Goal: Transaction & Acquisition: Purchase product/service

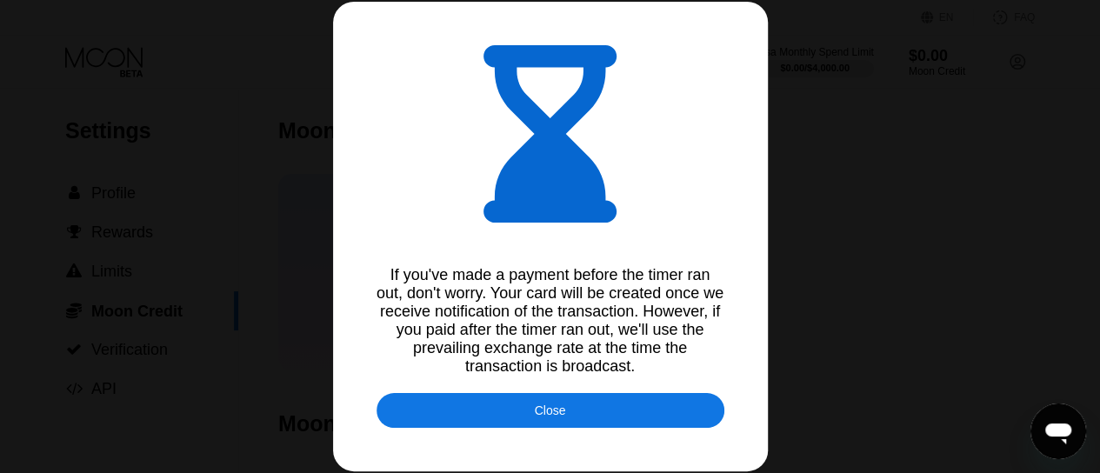
click at [585, 428] on div "Close" at bounding box center [550, 410] width 348 height 35
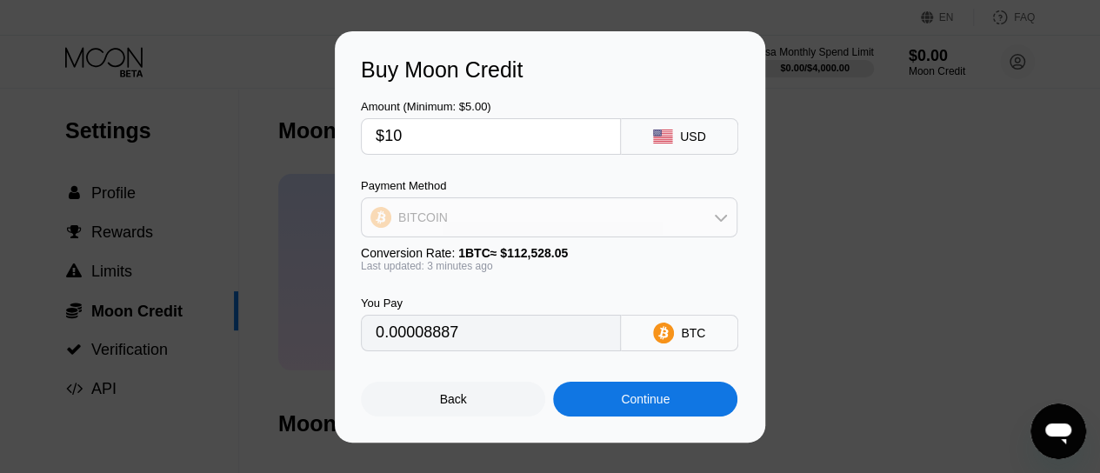
click at [519, 215] on div "BITCOIN" at bounding box center [549, 217] width 375 height 35
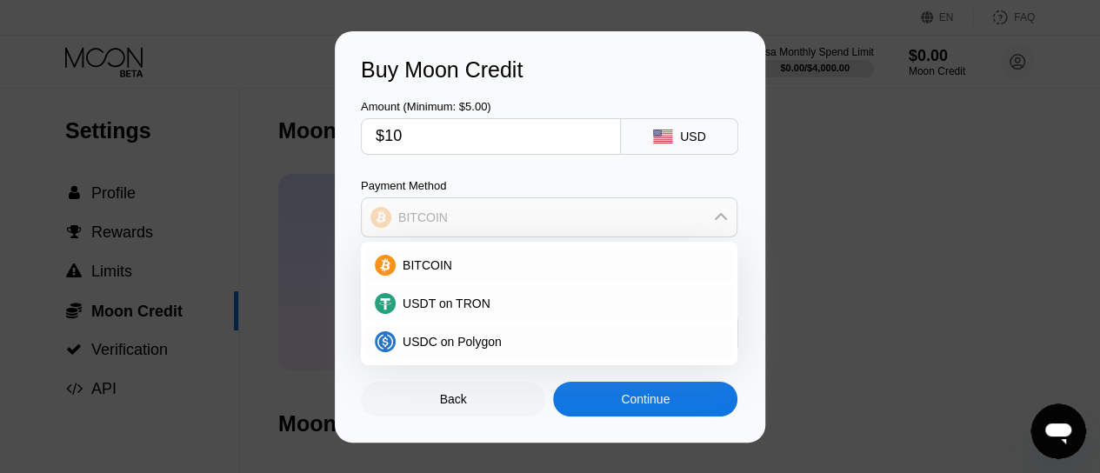
click at [518, 217] on div "BITCOIN" at bounding box center [549, 217] width 375 height 35
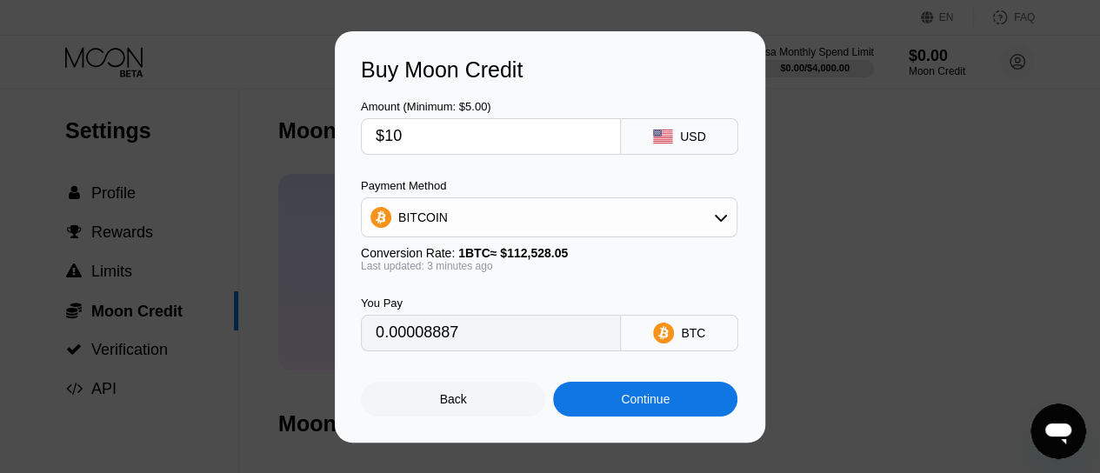
click at [798, 246] on div "Buy Moon Credit Amount (Minimum: $5.00) $10 USD Payment Method BITCOIN Conversi…" at bounding box center [550, 236] width 1100 height 411
click at [461, 413] on div "Back" at bounding box center [453, 399] width 184 height 35
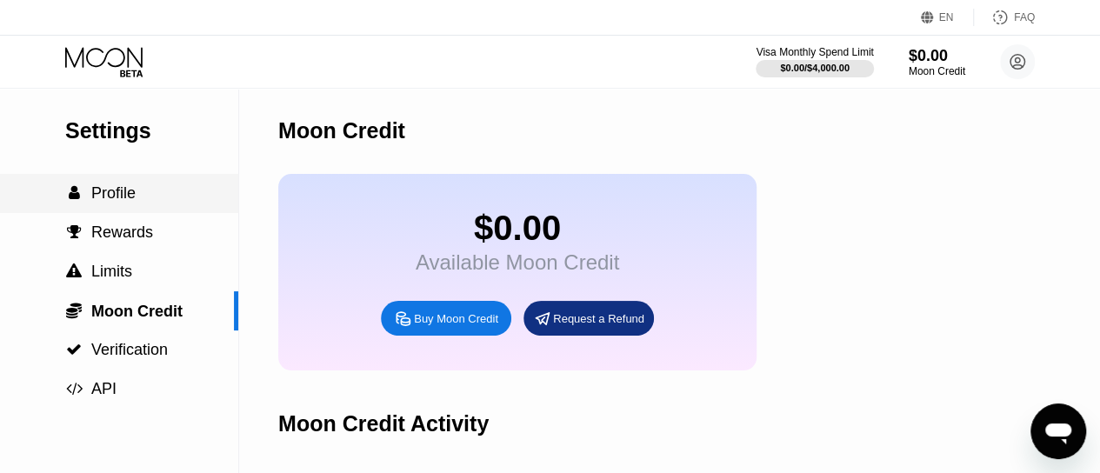
click at [122, 202] on span "Profile" at bounding box center [113, 192] width 44 height 17
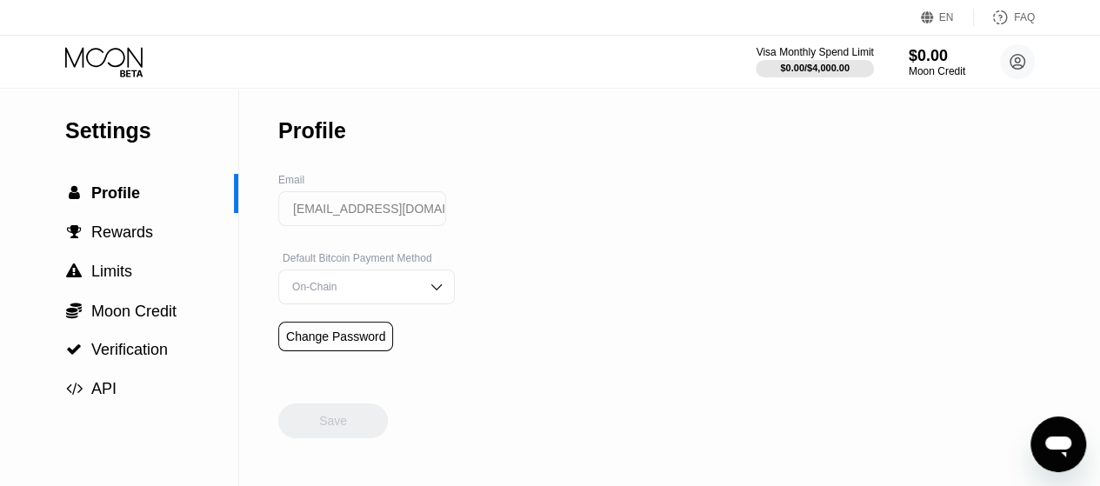
click at [383, 291] on div "On-Chain" at bounding box center [353, 287] width 131 height 12
click at [367, 293] on div "On-Chain" at bounding box center [353, 287] width 131 height 12
click at [108, 316] on span "Moon Credit" at bounding box center [133, 311] width 85 height 17
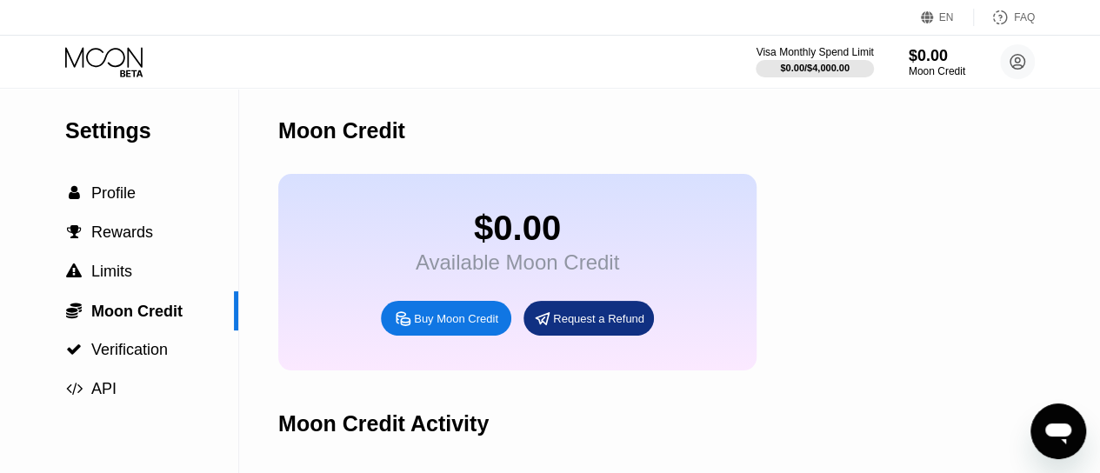
click at [463, 326] on div "Buy Moon Credit" at bounding box center [456, 318] width 84 height 15
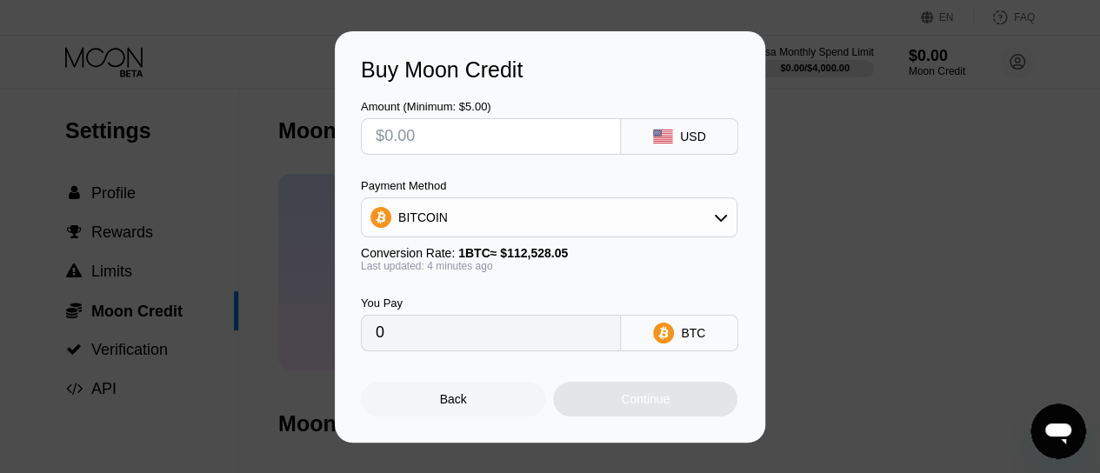
click at [698, 347] on div "BTC" at bounding box center [679, 333] width 117 height 37
click at [665, 220] on div "BITCOIN" at bounding box center [549, 217] width 375 height 35
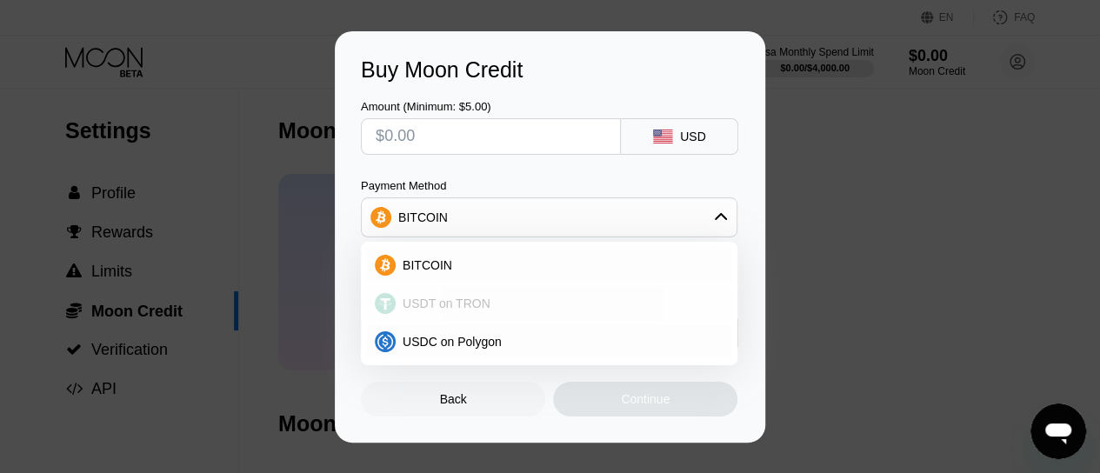
click at [464, 305] on span "USDT on TRON" at bounding box center [447, 304] width 88 height 14
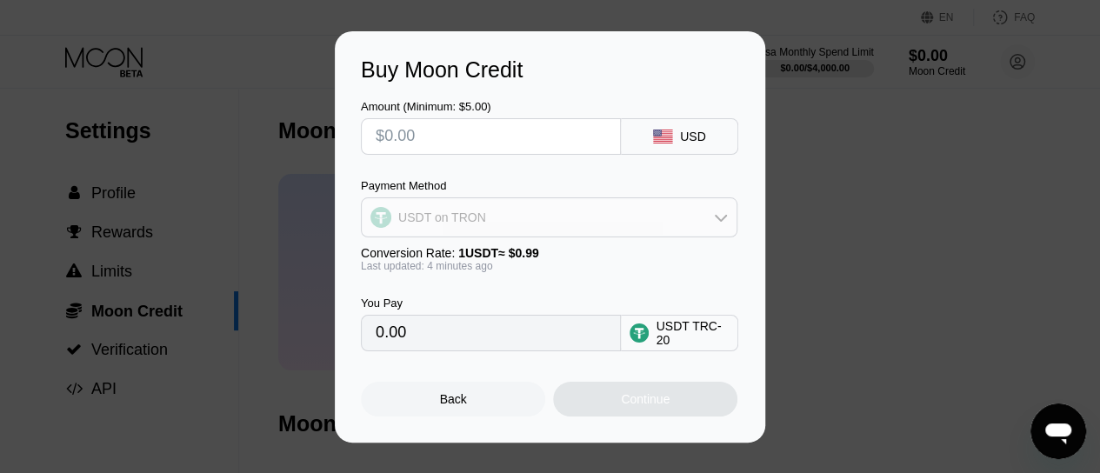
click at [719, 226] on div "USDT on TRON" at bounding box center [549, 217] width 375 height 35
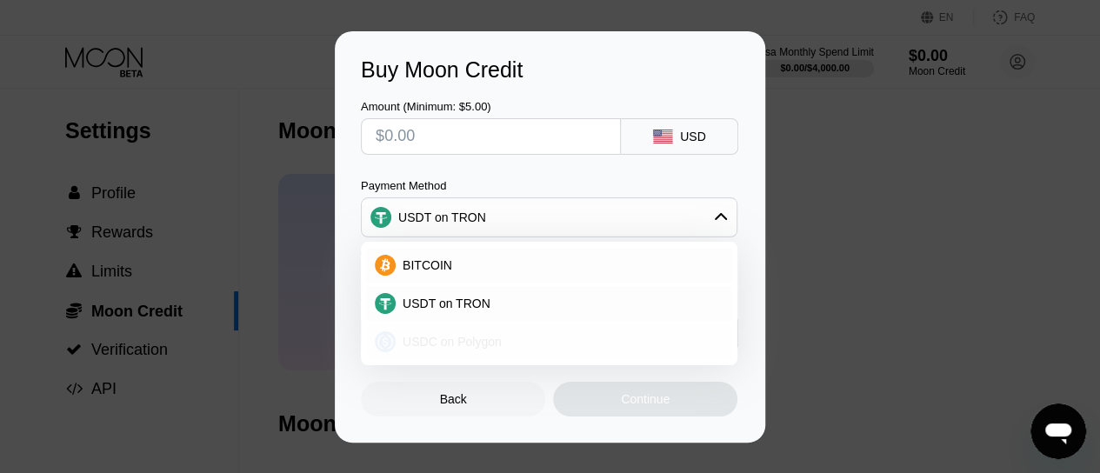
click at [460, 341] on span "USDC on Polygon" at bounding box center [452, 342] width 99 height 14
type input "0"
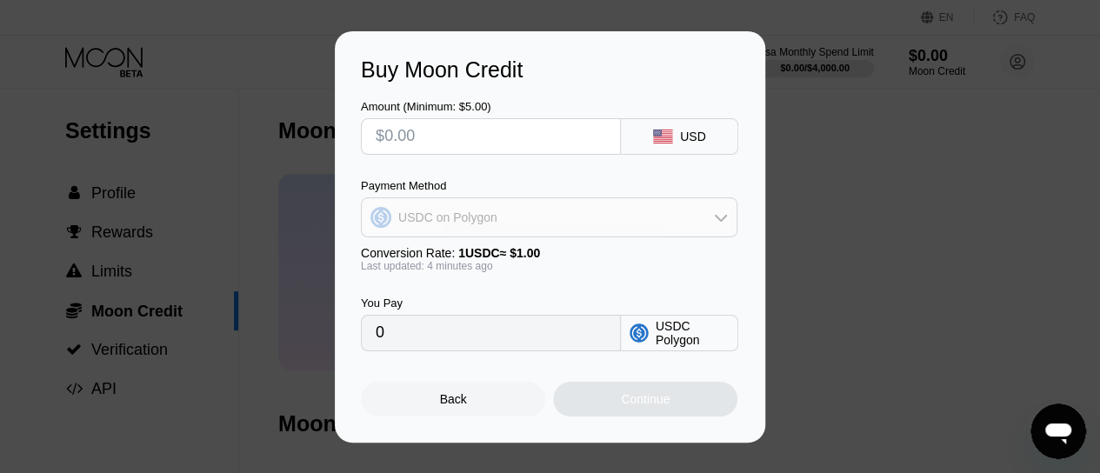
click at [713, 217] on div "USDC on Polygon" at bounding box center [549, 217] width 375 height 35
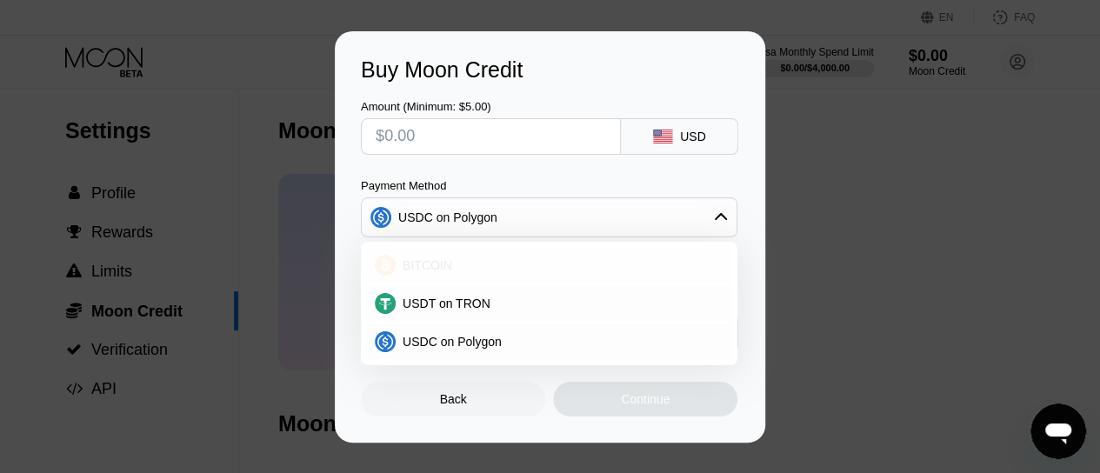
click at [567, 274] on div "BITCOIN" at bounding box center [549, 265] width 366 height 35
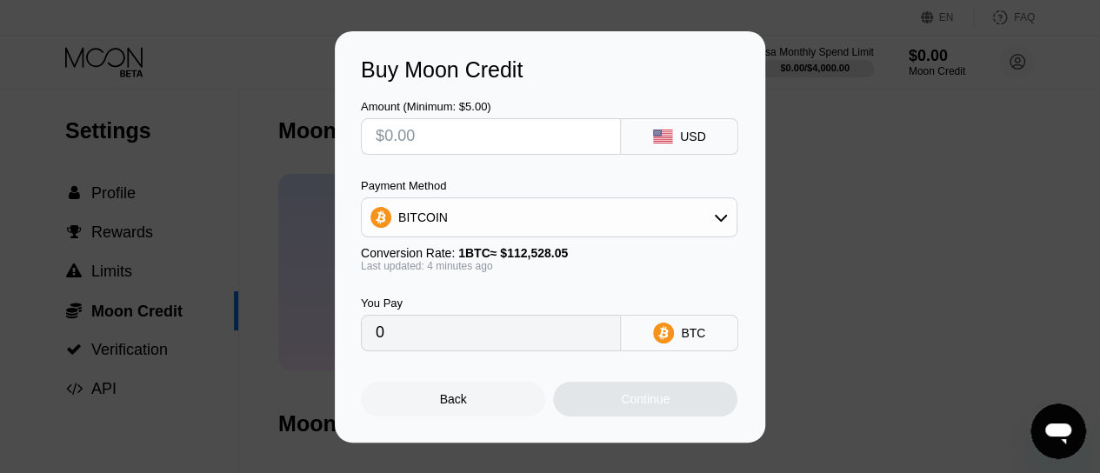
click at [881, 237] on div "Buy Moon Credit Amount (Minimum: $5.00) USD Payment Method BITCOIN Conversion R…" at bounding box center [550, 236] width 1100 height 411
click at [467, 416] on div "Back" at bounding box center [453, 399] width 184 height 35
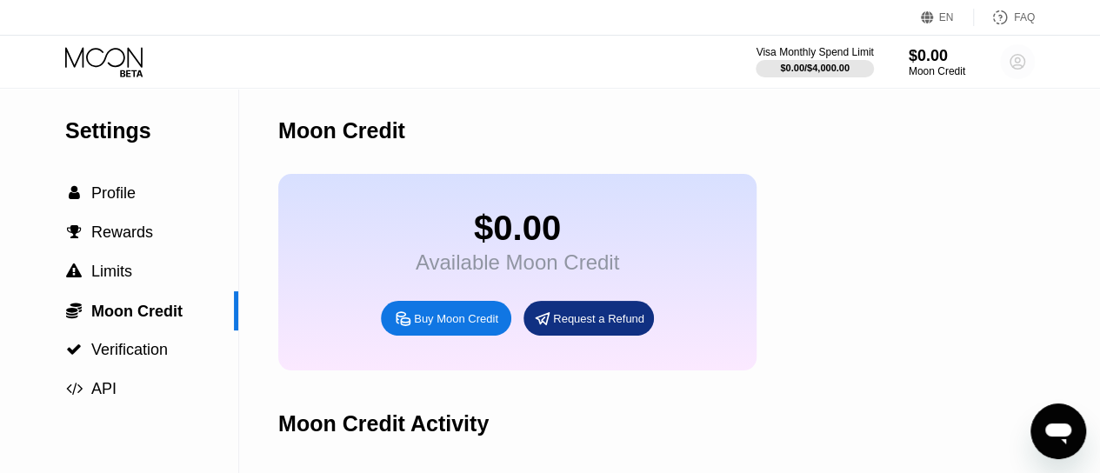
click at [1013, 62] on circle at bounding box center [1017, 61] width 35 height 35
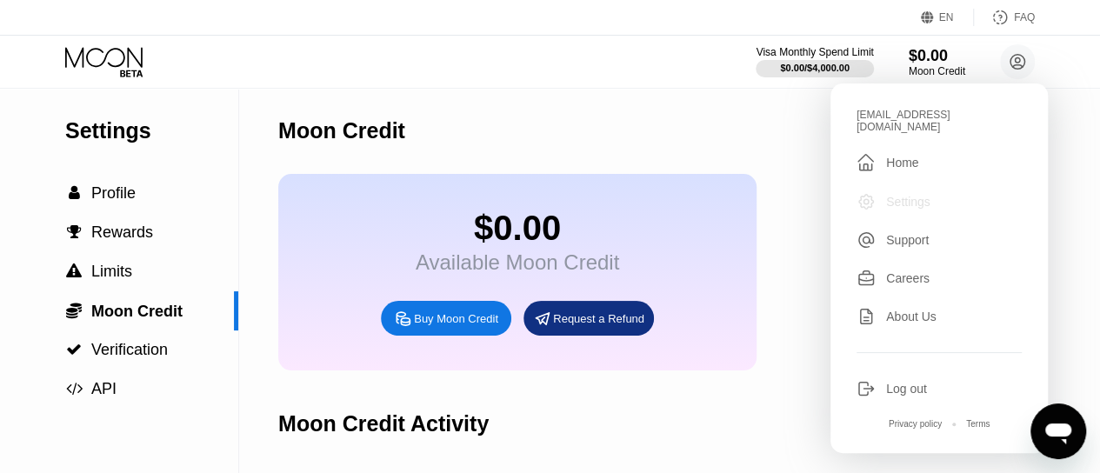
click at [903, 195] on div "Settings" at bounding box center [908, 202] width 44 height 14
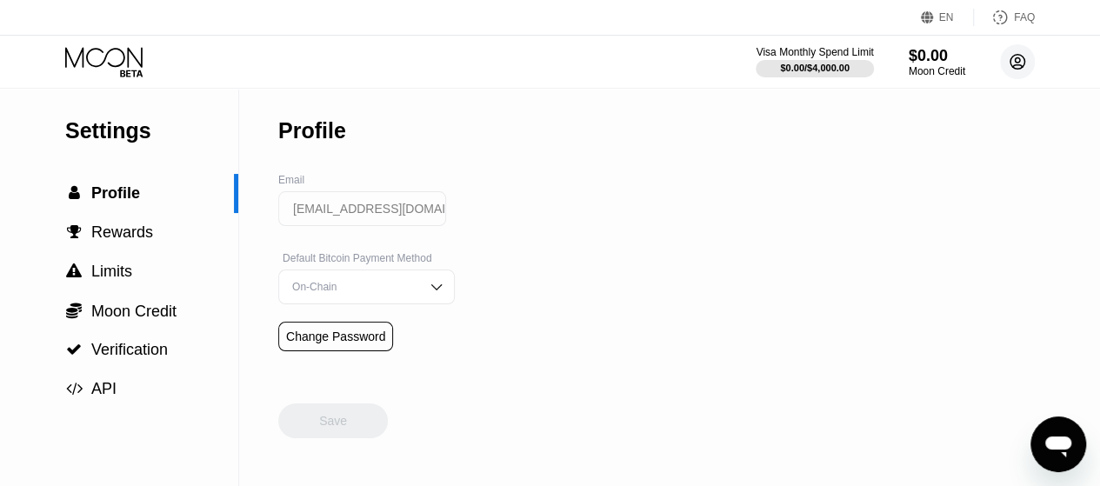
click at [1017, 67] on circle at bounding box center [1017, 61] width 35 height 35
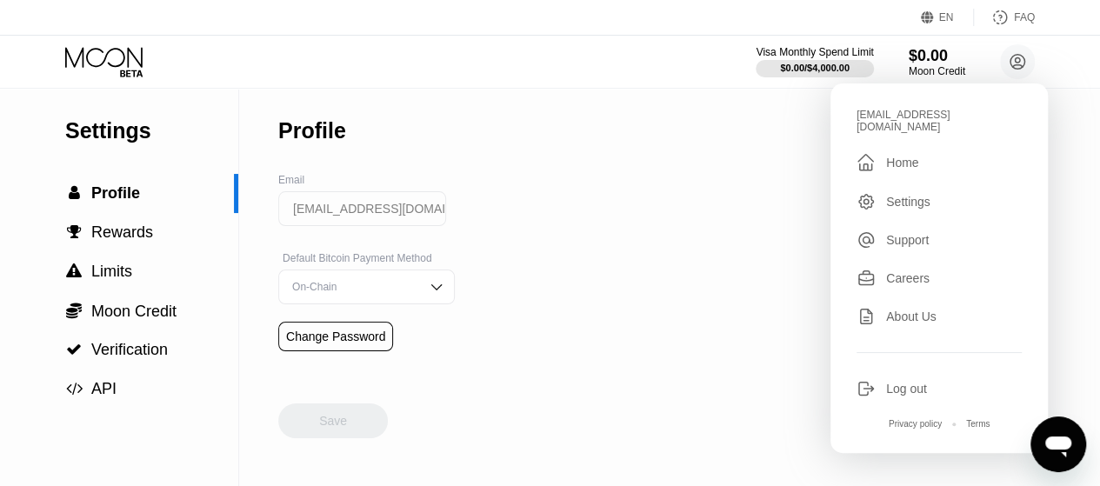
click at [903, 156] on div "Home" at bounding box center [902, 163] width 32 height 14
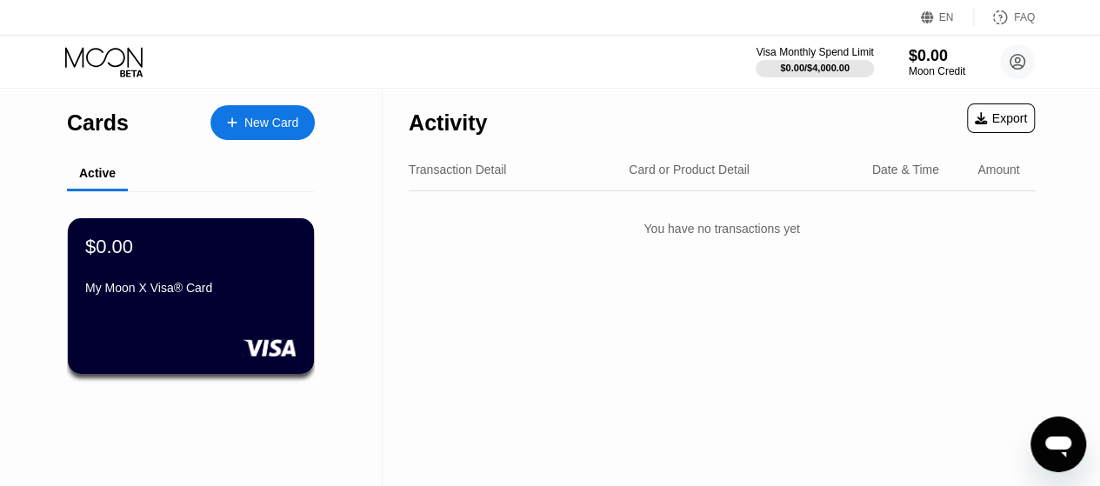
click at [302, 128] on div "New Card" at bounding box center [262, 122] width 104 height 35
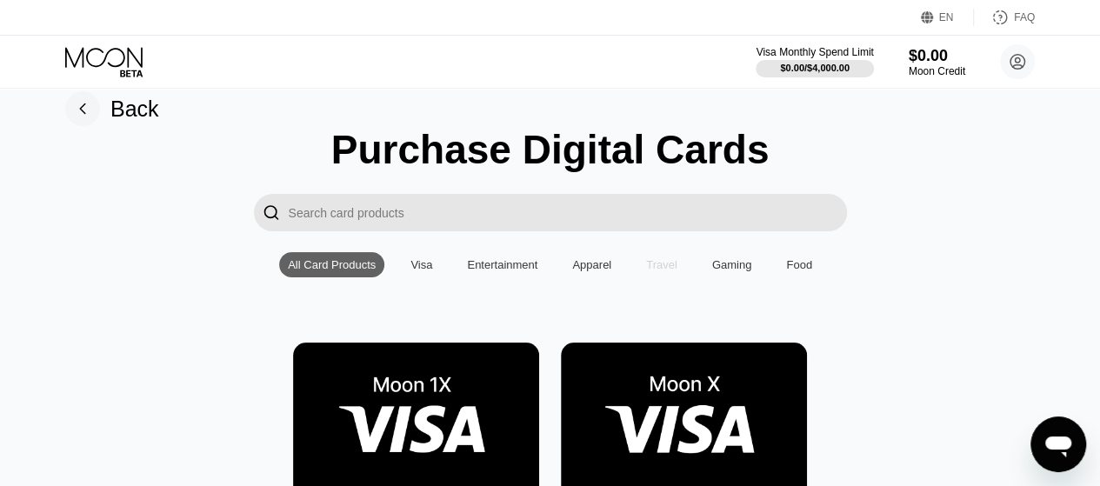
click at [665, 271] on div "Travel" at bounding box center [661, 264] width 31 height 13
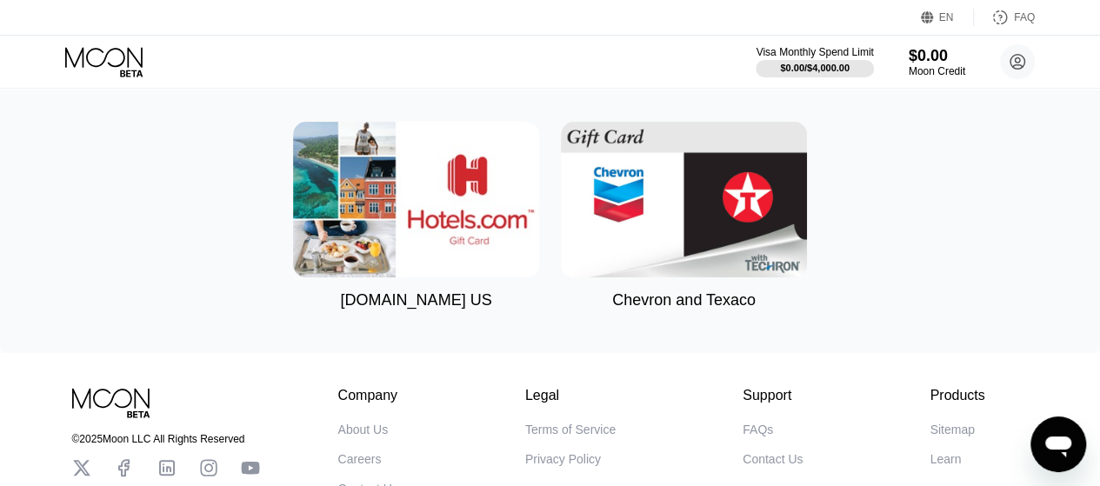
scroll to position [283, 0]
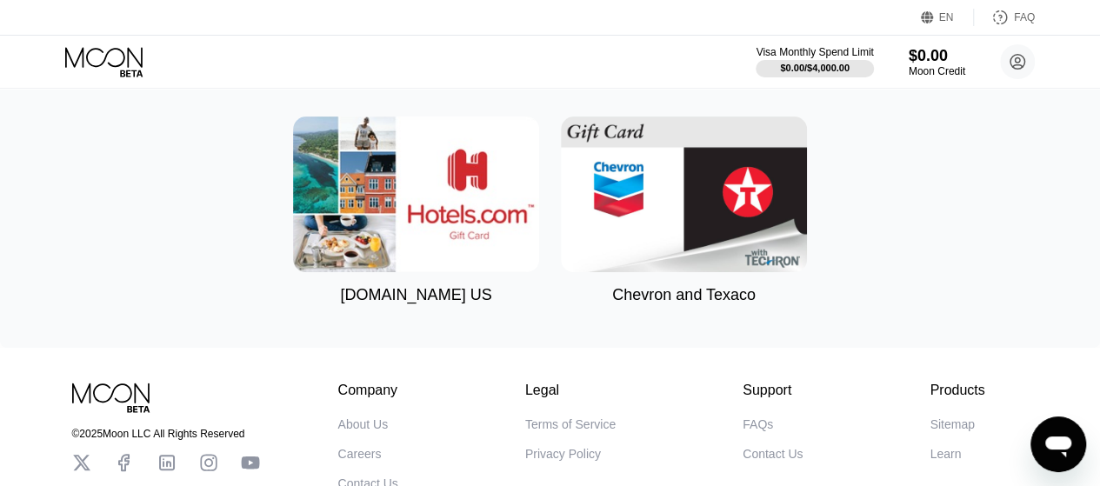
click at [416, 203] on img at bounding box center [416, 195] width 246 height 156
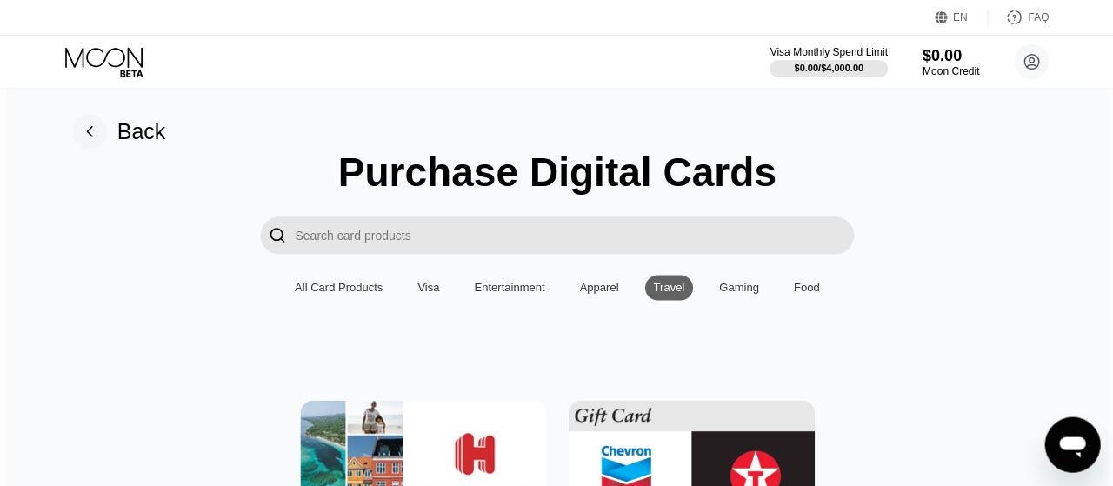
type input "0"
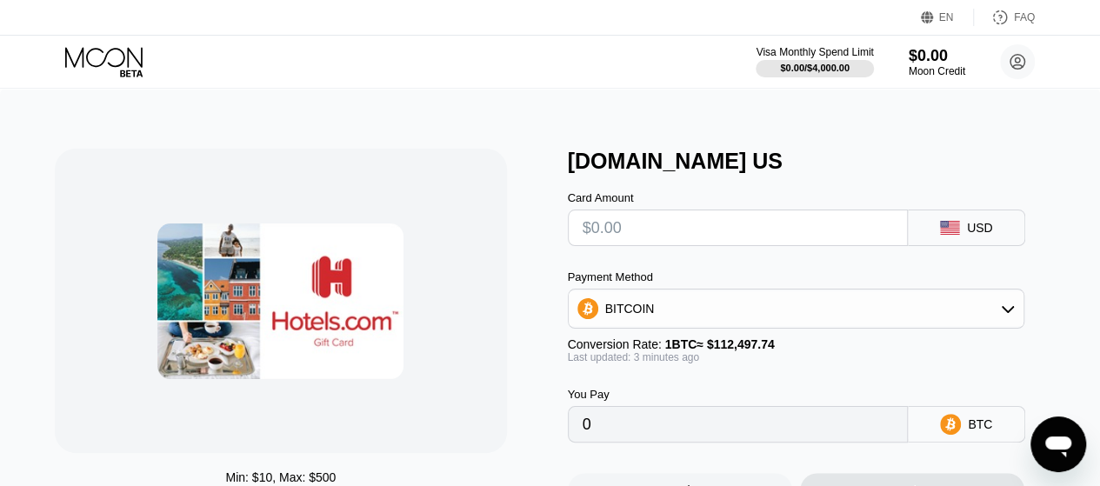
scroll to position [11, 0]
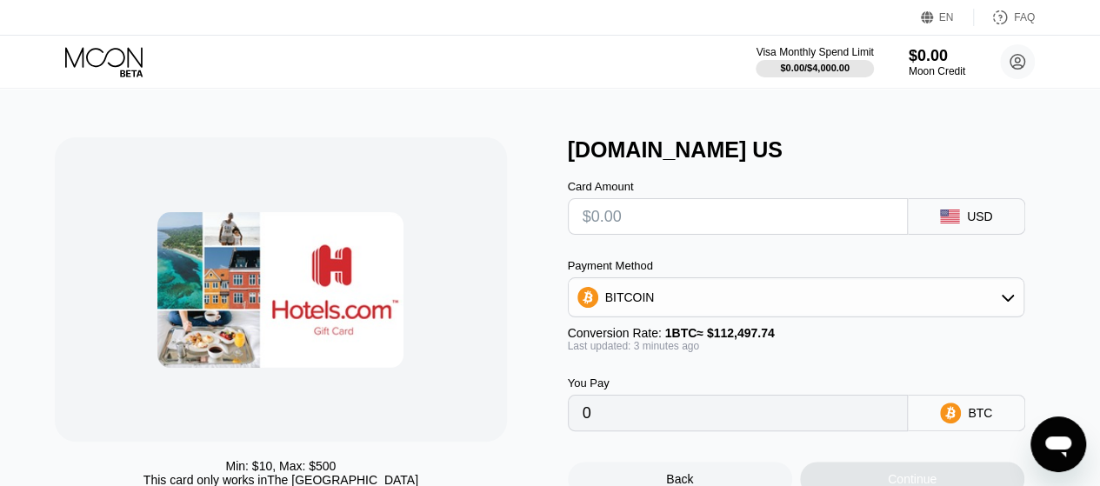
click at [723, 227] on input "text" at bounding box center [738, 216] width 311 height 35
type input "$2"
type input "0.00001778"
type input "$20"
type input "0.00017779"
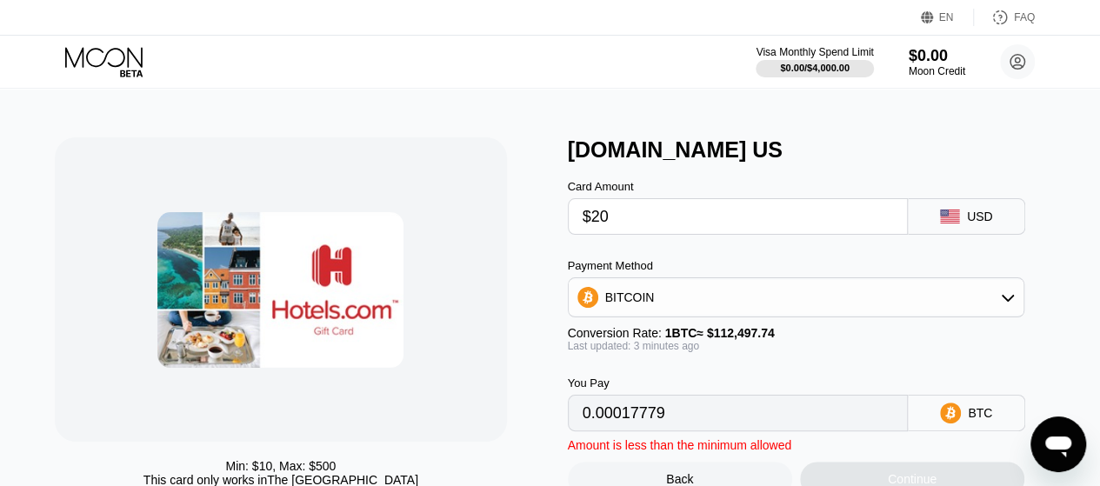
type input "$200"
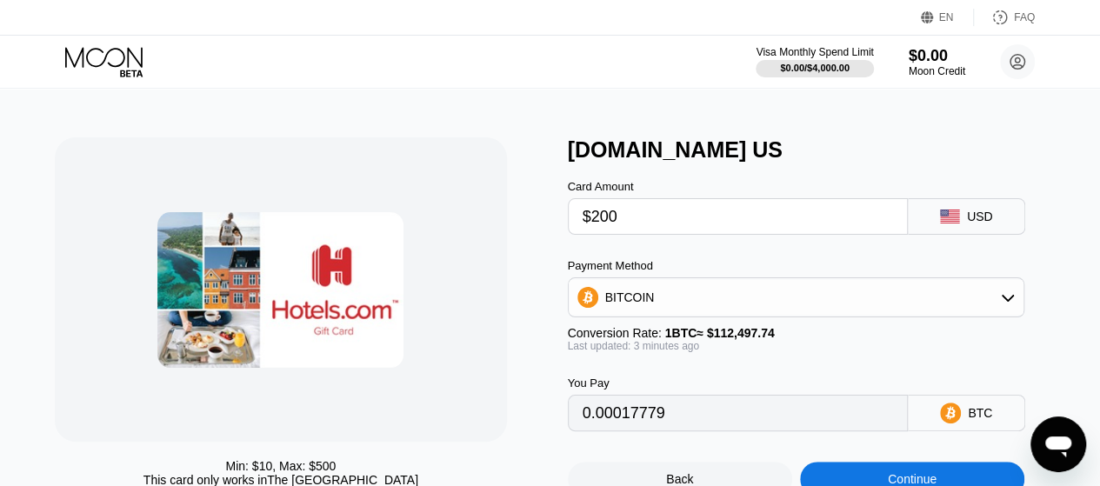
type input "0.00177782"
type input "$2000"
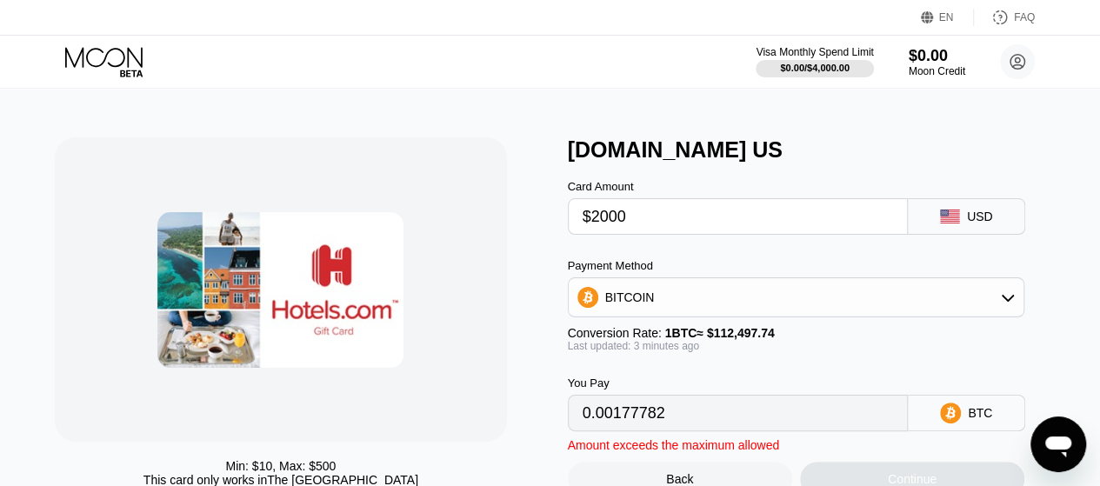
type input "0.01777814"
type input "$200"
type input "0.00177782"
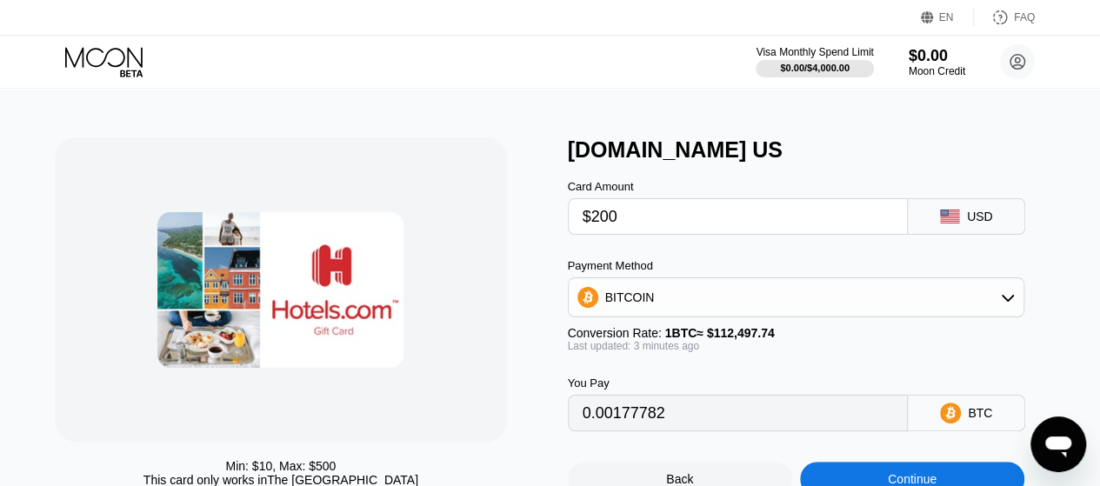
type input "$20"
type input "0.00017779"
type input "$2"
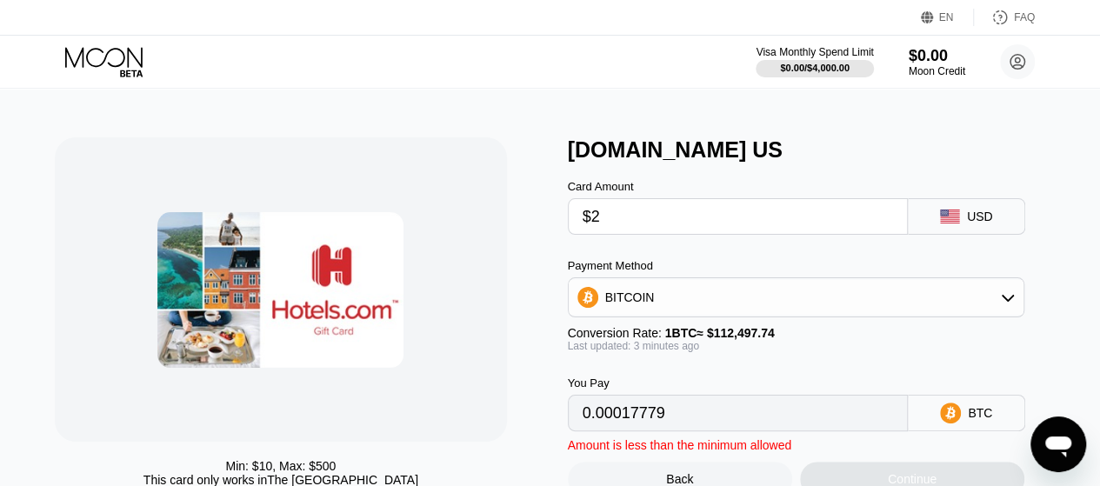
type input "0.00001778"
type input "0"
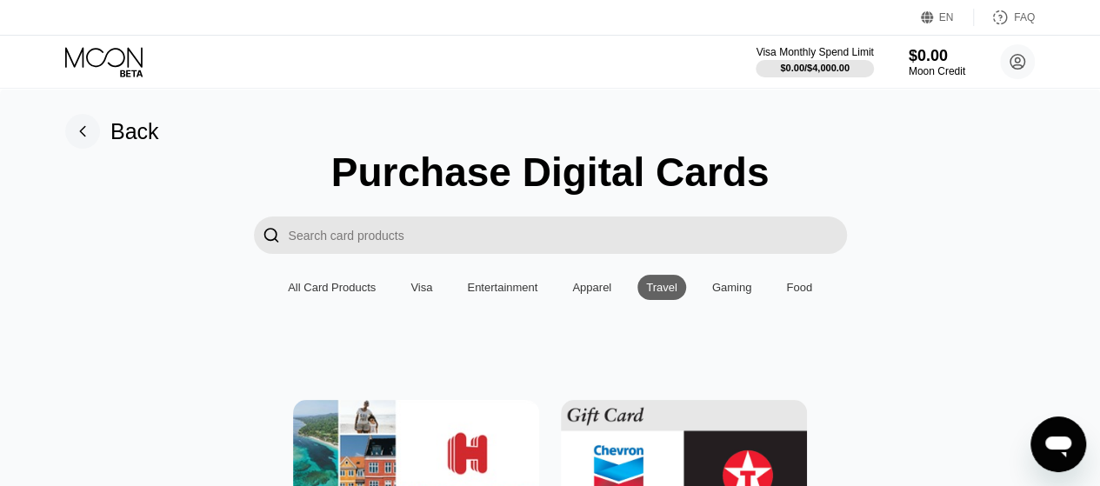
click at [590, 294] on div "Apparel" at bounding box center [591, 287] width 39 height 13
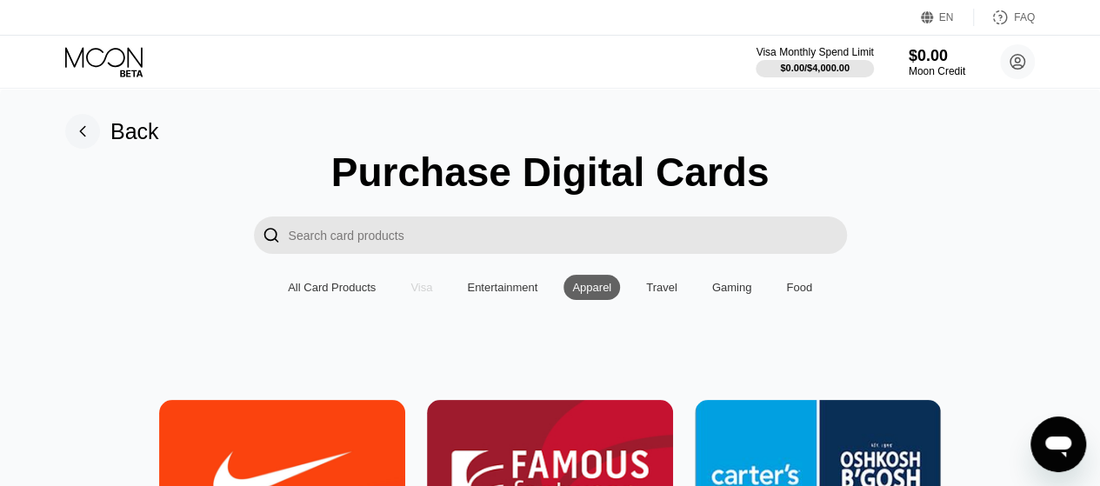
click at [422, 292] on div "Visa" at bounding box center [421, 287] width 22 height 13
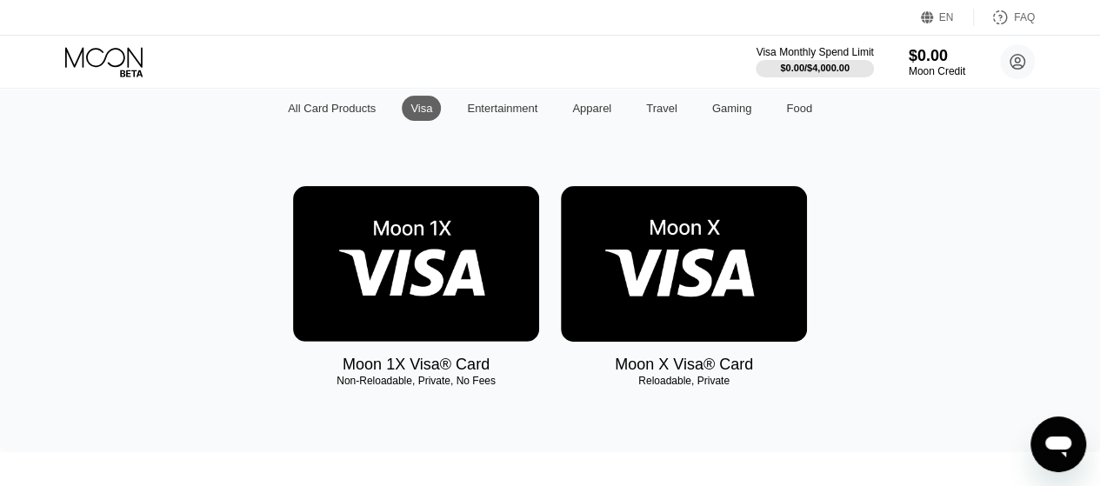
scroll to position [185, 0]
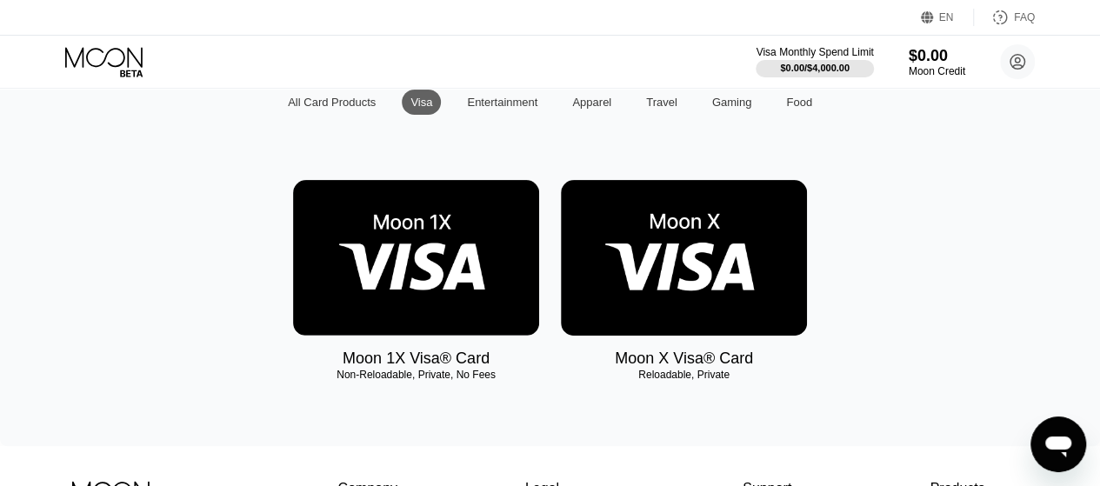
click at [730, 315] on img at bounding box center [684, 258] width 246 height 156
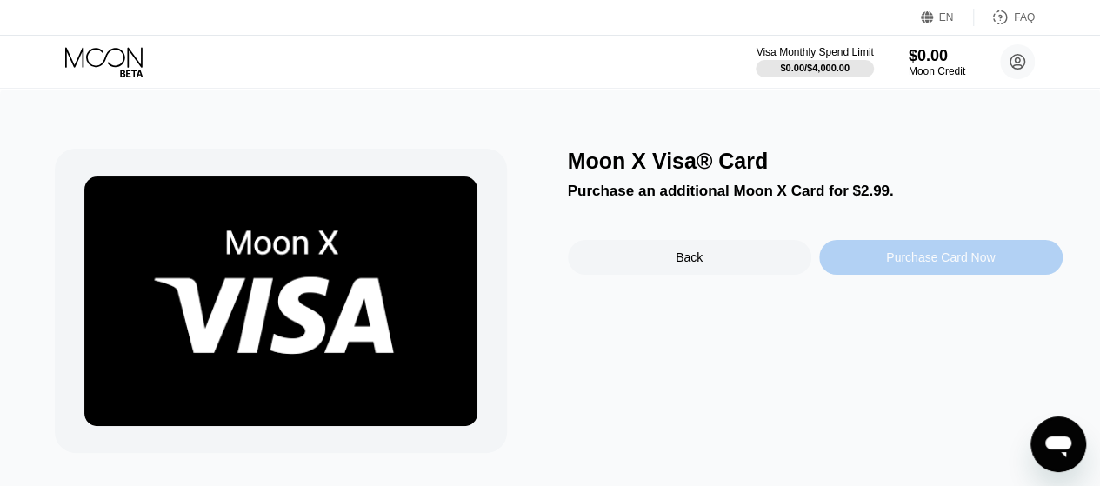
click at [951, 264] on div "Purchase Card Now" at bounding box center [940, 257] width 109 height 14
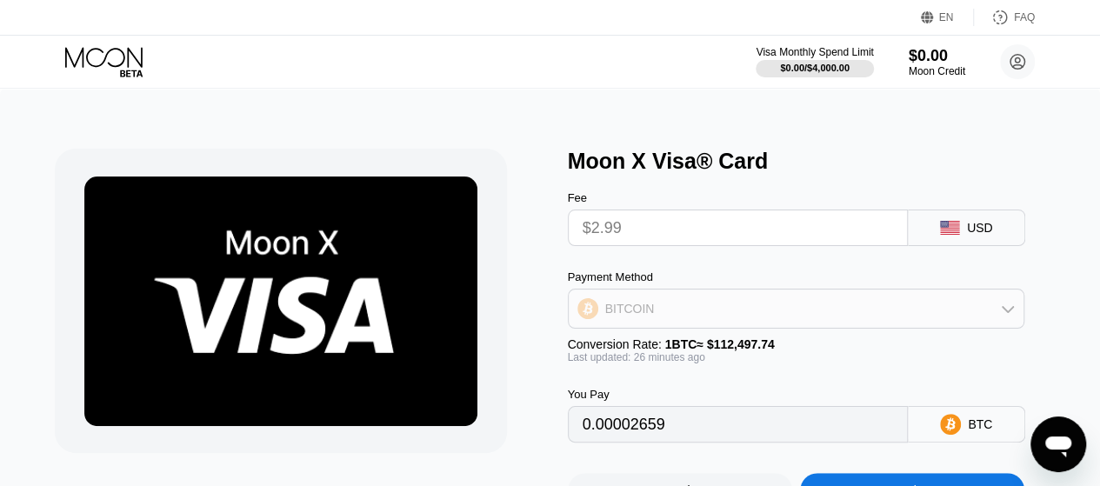
click at [837, 323] on div "BITCOIN" at bounding box center [797, 308] width 456 height 35
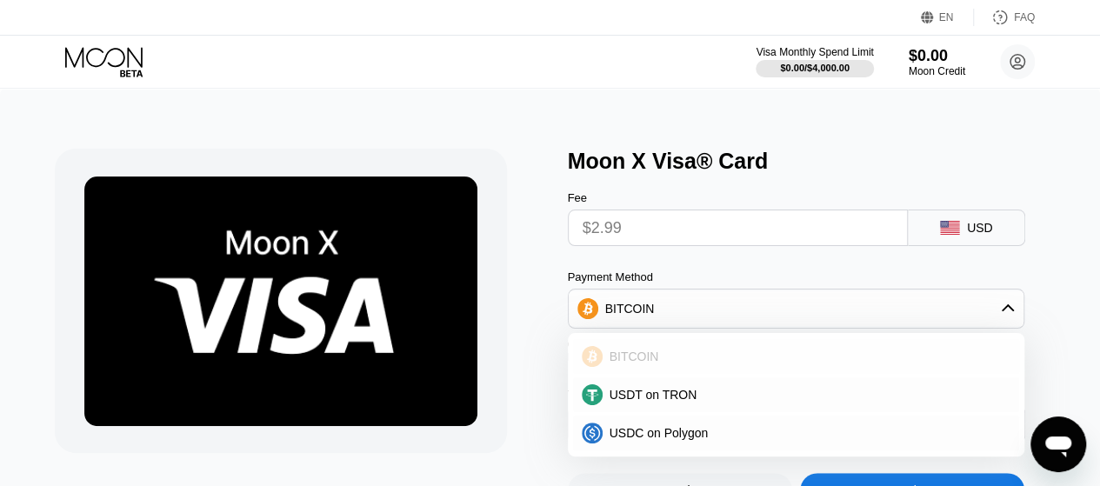
click at [783, 349] on div "BITCOIN" at bounding box center [796, 356] width 447 height 35
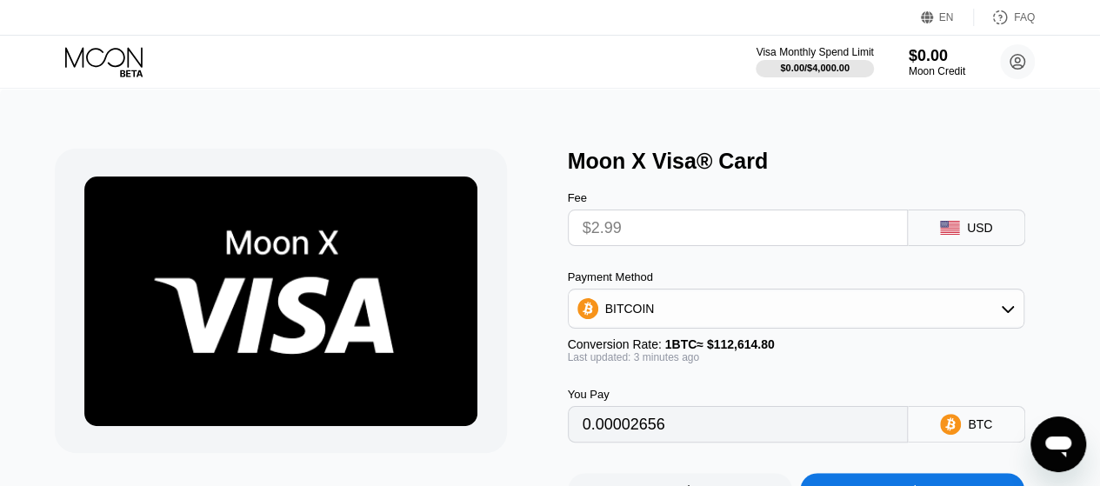
type input "0.00002657"
